Goal: Task Accomplishment & Management: Use online tool/utility

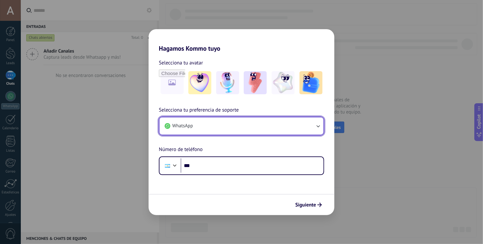
click at [224, 129] on button "WhatsApp" at bounding box center [241, 125] width 164 height 17
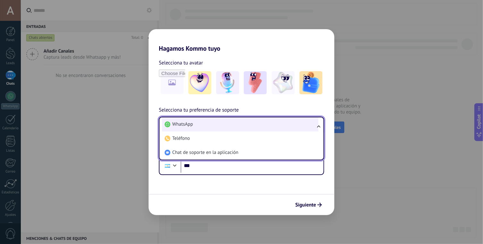
click at [216, 125] on li "WhatsApp" at bounding box center [240, 124] width 156 height 14
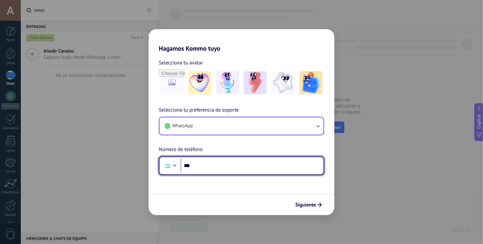
click at [216, 167] on input "***" at bounding box center [252, 165] width 143 height 15
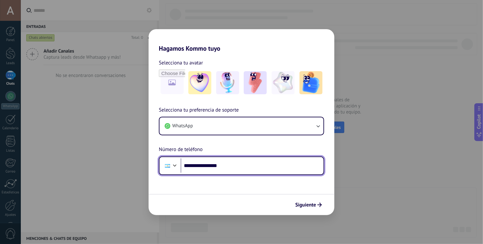
click at [195, 167] on input "**********" at bounding box center [252, 165] width 143 height 15
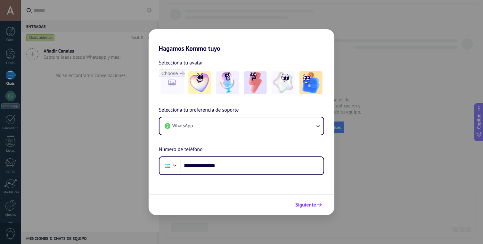
click at [310, 207] on span "Siguiente" at bounding box center [305, 204] width 21 height 4
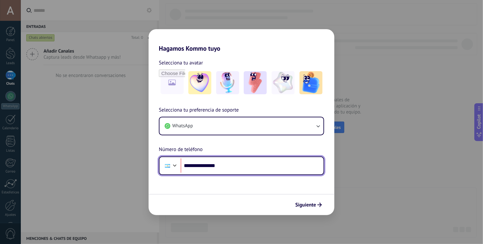
click at [224, 166] on input "**********" at bounding box center [252, 165] width 143 height 15
click at [196, 166] on input "**********" at bounding box center [252, 165] width 143 height 15
click at [258, 165] on input "**********" at bounding box center [252, 165] width 143 height 15
type input "**********"
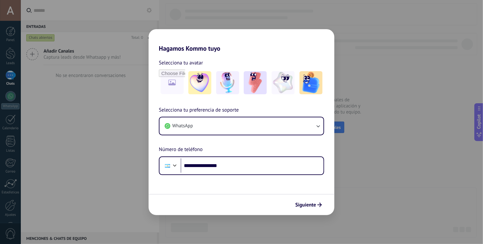
click at [301, 202] on span "Siguiente" at bounding box center [305, 204] width 21 height 4
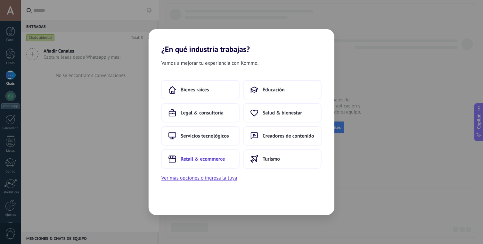
click at [207, 161] on span "Retail & ecommerce" at bounding box center [203, 159] width 44 height 6
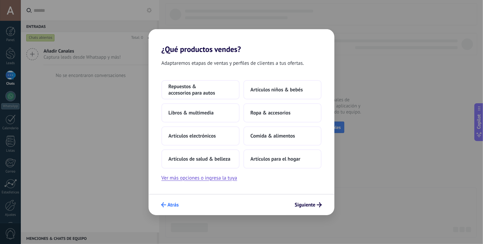
click at [175, 203] on span "Atrás" at bounding box center [172, 204] width 11 height 4
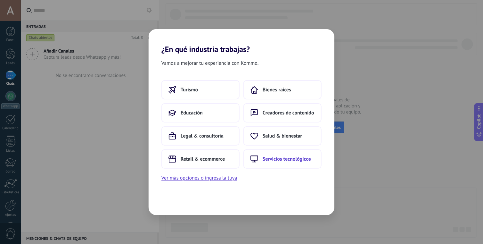
click at [263, 156] on span "Servicios tecnológicos" at bounding box center [286, 159] width 48 height 6
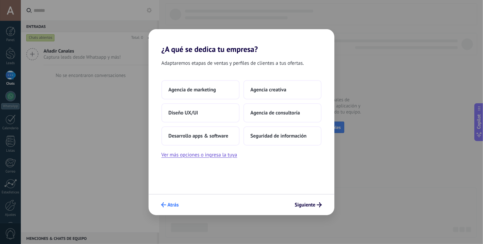
click at [171, 205] on span "Atrás" at bounding box center [172, 204] width 11 height 4
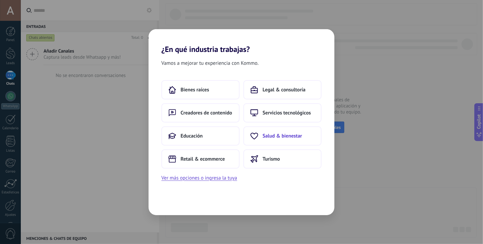
click at [276, 139] on button "Salud & bienestar" at bounding box center [282, 135] width 78 height 19
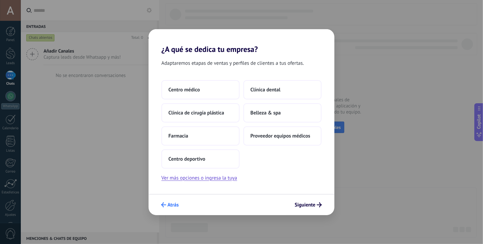
click at [172, 202] on span "Atrás" at bounding box center [172, 204] width 11 height 4
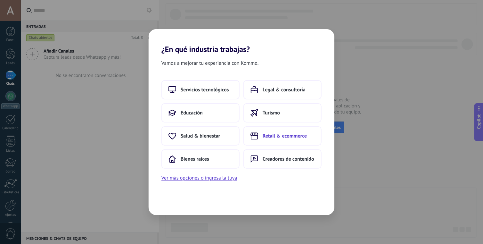
click at [290, 137] on span "Retail & ecommerce" at bounding box center [284, 136] width 44 height 6
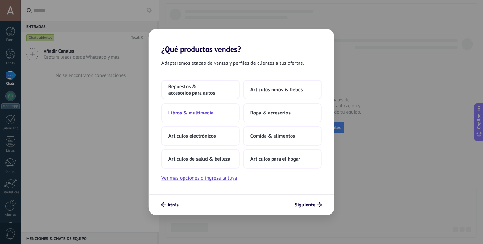
click at [182, 111] on span "Libros & multimedia" at bounding box center [190, 112] width 45 height 6
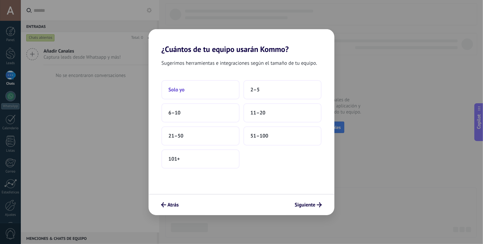
click at [174, 82] on button "Solo yo" at bounding box center [200, 89] width 78 height 19
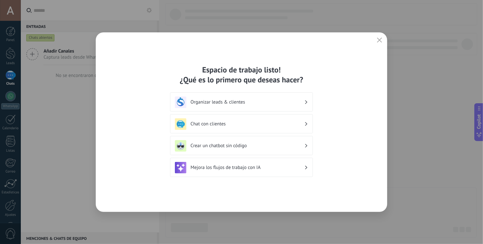
click at [261, 122] on h3 "Chat con clientes" at bounding box center [247, 124] width 114 height 6
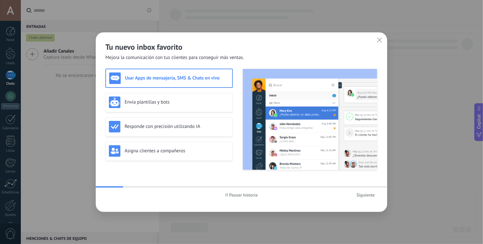
click at [184, 78] on h3 "Usar Apps de mensajería, SMS & Chats en vivo" at bounding box center [177, 78] width 104 height 6
click at [374, 44] on h2 "Tu nuevo inbox favorito" at bounding box center [241, 47] width 272 height 10
click at [378, 42] on icon "button" at bounding box center [379, 39] width 5 height 5
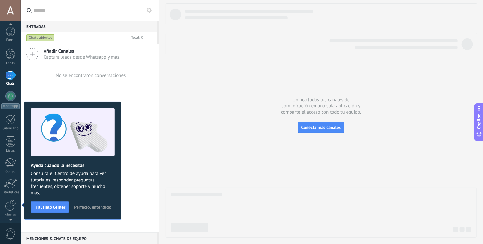
click at [8, 76] on div at bounding box center [10, 74] width 10 height 9
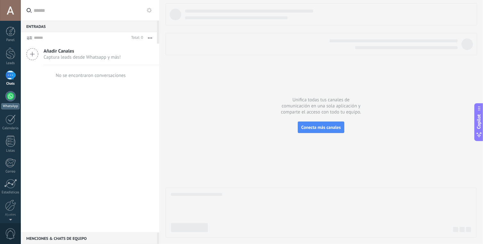
click at [11, 96] on div at bounding box center [10, 96] width 10 height 10
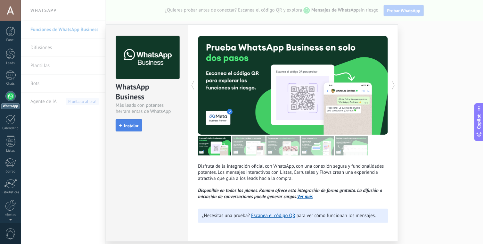
click at [128, 125] on span "Instalar" at bounding box center [131, 125] width 14 height 4
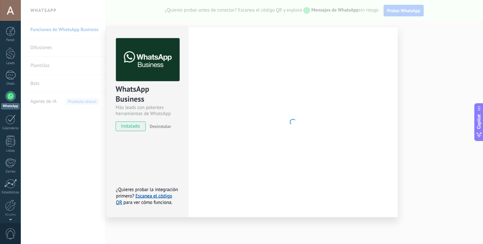
click at [138, 126] on span "instalado" at bounding box center [130, 126] width 29 height 10
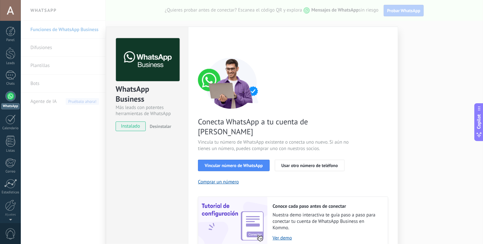
scroll to position [23, 0]
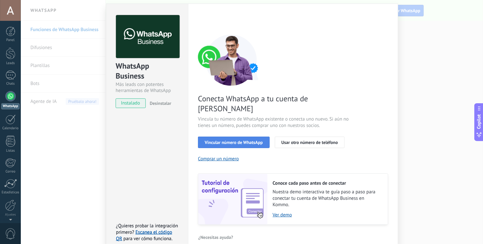
click at [250, 140] on span "Vincular número de WhatsApp" at bounding box center [234, 142] width 58 height 4
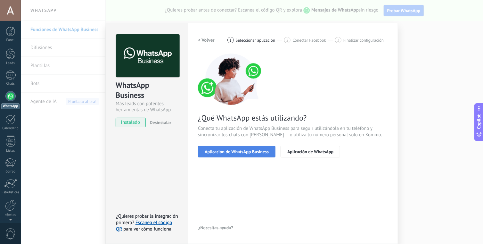
click at [266, 153] on span "Aplicación de WhatsApp Business" at bounding box center [237, 151] width 64 height 4
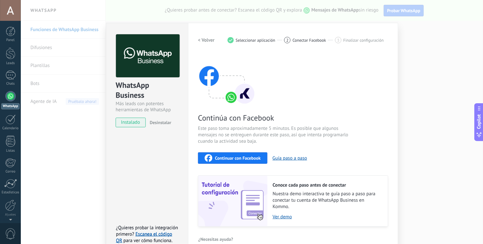
click at [245, 158] on span "Continuar con Facebook" at bounding box center [238, 158] width 46 height 4
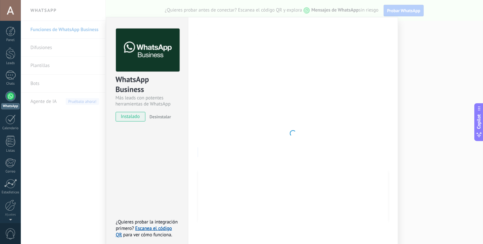
scroll to position [4, 0]
click at [49, 99] on div "WhatsApp Business Más leads con potentes herramientas de WhatsApp instalado Des…" at bounding box center [252, 122] width 462 height 244
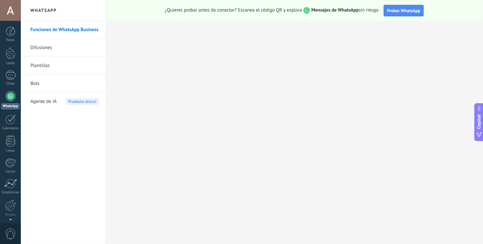
click at [4, 98] on link "WhatsApp" at bounding box center [10, 100] width 21 height 18
click at [10, 96] on div at bounding box center [10, 96] width 10 height 10
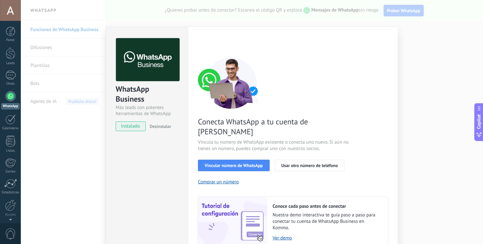
click at [73, 131] on div "WhatsApp Business Más leads con potentes herramientas de WhatsApp instalado Des…" at bounding box center [252, 122] width 462 height 244
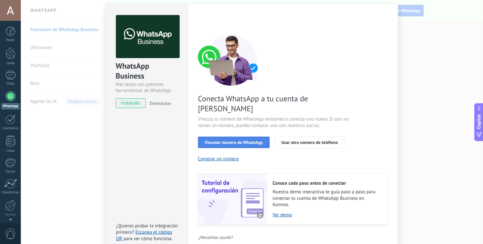
click at [239, 140] on span "Vincular número de WhatsApp" at bounding box center [234, 142] width 58 height 4
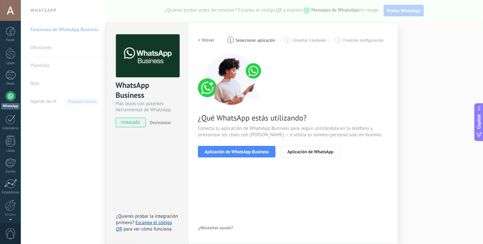
scroll to position [4, 0]
click at [236, 151] on span "Aplicación de WhatsApp Business" at bounding box center [237, 151] width 64 height 4
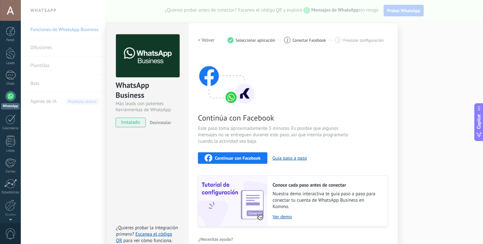
click at [236, 158] on span "Continuar con Facebook" at bounding box center [238, 158] width 46 height 4
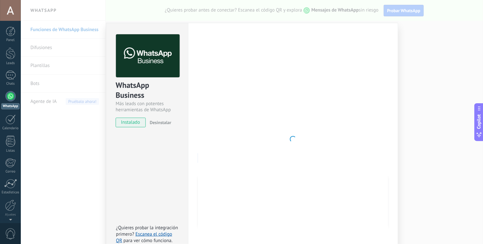
scroll to position [4, 0]
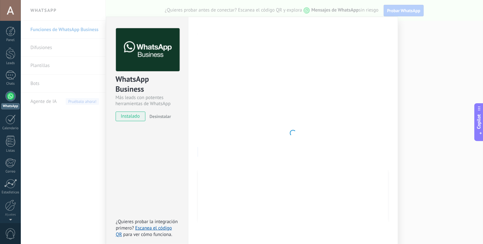
click at [52, 105] on div "WhatsApp Business Más leads con potentes herramientas de WhatsApp instalado Des…" at bounding box center [252, 122] width 462 height 244
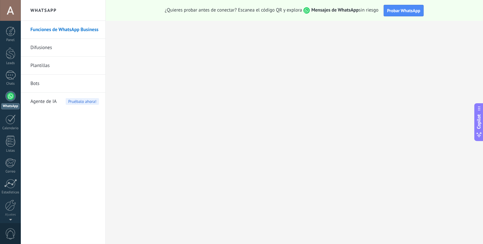
scroll to position [0, 0]
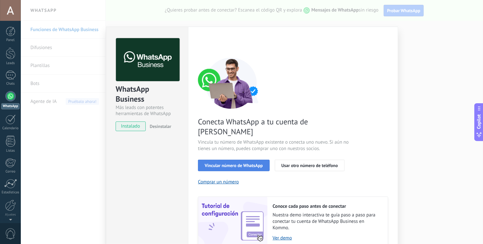
click at [232, 163] on span "Vincular número de WhatsApp" at bounding box center [234, 165] width 58 height 4
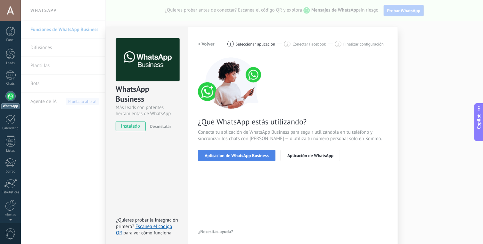
click at [233, 155] on span "Aplicación de WhatsApp Business" at bounding box center [237, 155] width 64 height 4
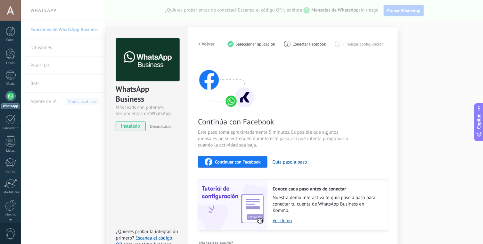
click at [222, 160] on span "Continuar con Facebook" at bounding box center [238, 161] width 46 height 4
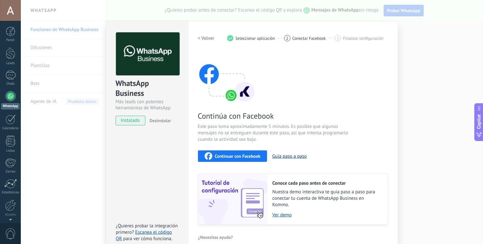
click at [283, 154] on button "Guía paso a paso" at bounding box center [289, 156] width 35 height 6
click at [218, 160] on button "Continuar con Facebook" at bounding box center [232, 156] width 69 height 12
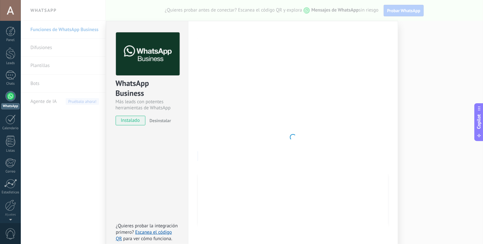
click at [199, 81] on div at bounding box center [293, 136] width 190 height 209
